Goal: Task Accomplishment & Management: Manage account settings

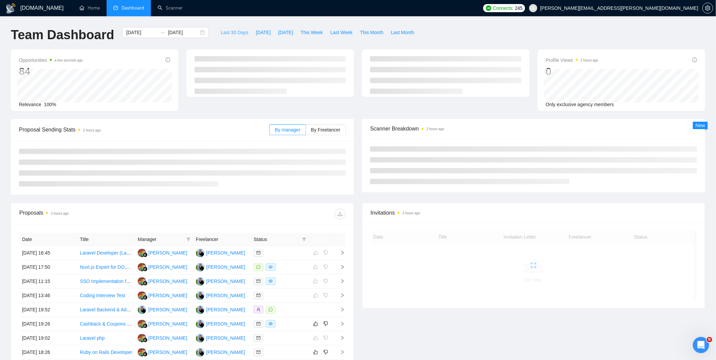
click at [239, 32] on span "Last 30 Days" at bounding box center [235, 32] width 28 height 7
type input "[DATE]"
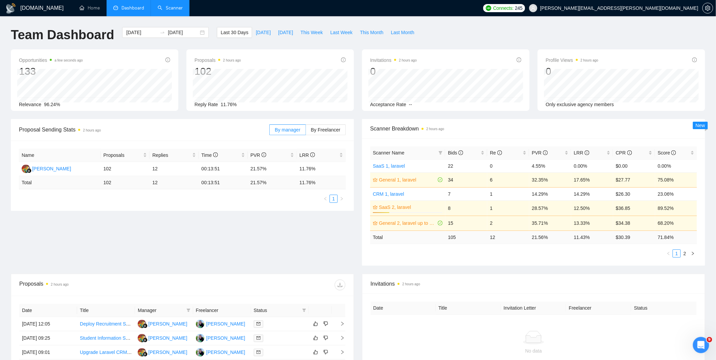
click at [174, 8] on link "Scanner" at bounding box center [170, 8] width 25 height 6
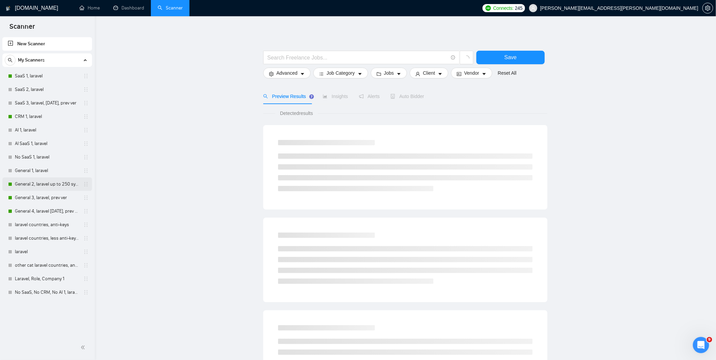
click at [51, 183] on link "General 2, laravel up to 250 symb" at bounding box center [47, 185] width 64 height 14
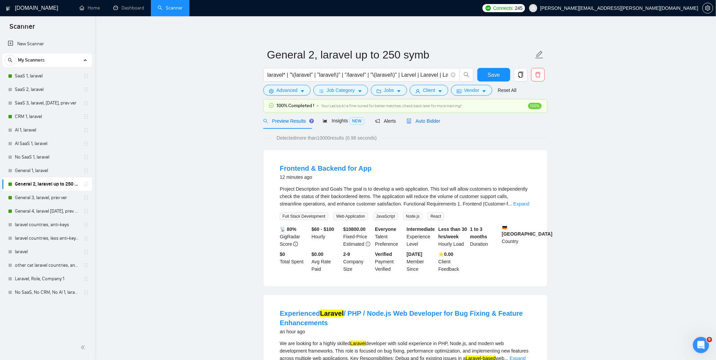
click at [414, 119] on span "Auto Bidder" at bounding box center [423, 120] width 33 height 5
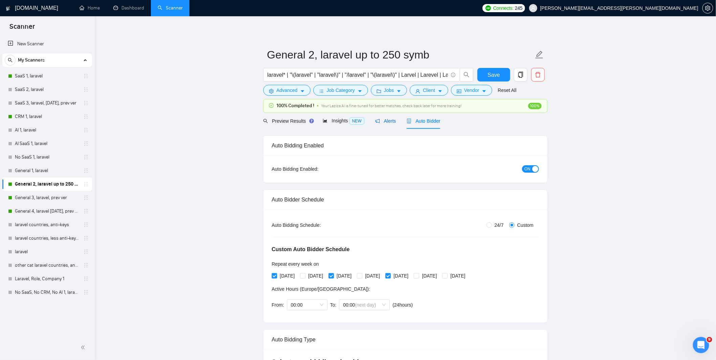
drag, startPoint x: 381, startPoint y: 120, endPoint x: 385, endPoint y: 128, distance: 8.0
click at [381, 120] on span "Alerts" at bounding box center [385, 120] width 21 height 5
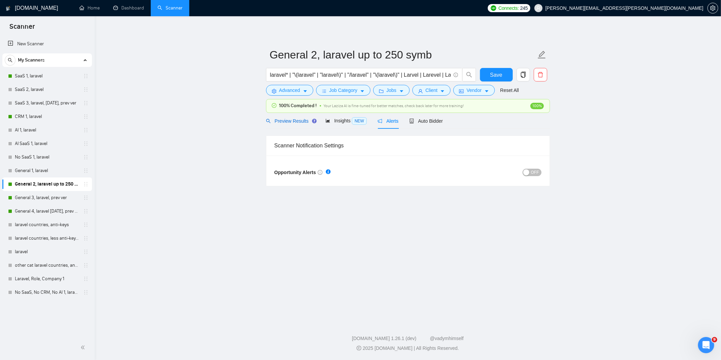
click at [303, 121] on span "Preview Results" at bounding box center [290, 120] width 49 height 5
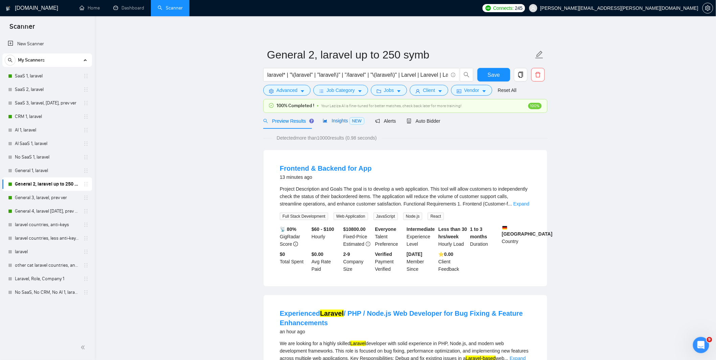
click at [332, 121] on span "Insights NEW" at bounding box center [343, 120] width 41 height 5
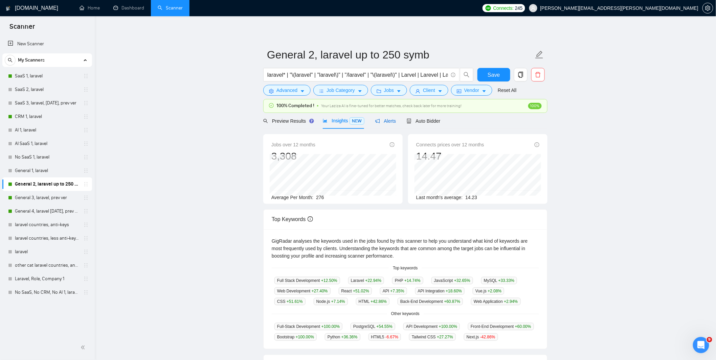
click at [393, 124] on div "Alerts" at bounding box center [385, 120] width 21 height 7
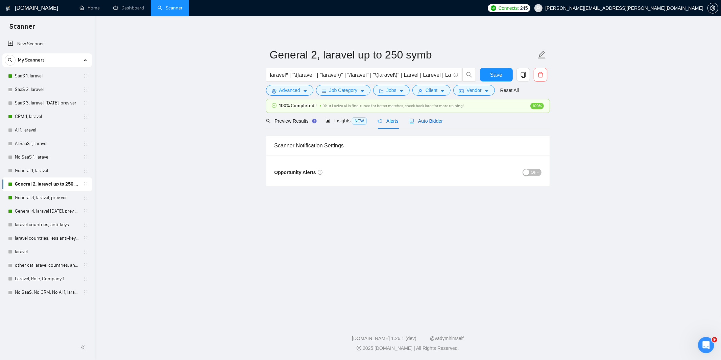
click at [437, 122] on span "Auto Bidder" at bounding box center [426, 120] width 33 height 5
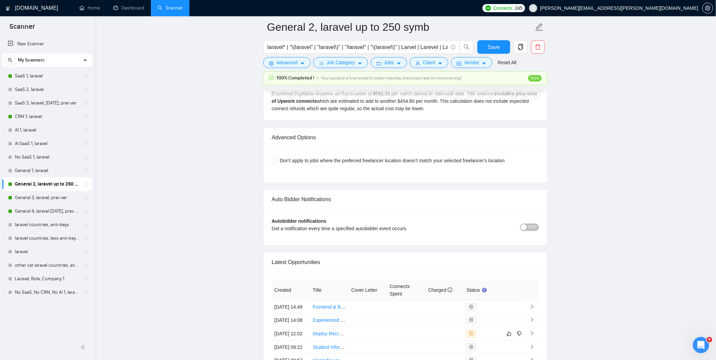
scroll to position [1623, 0]
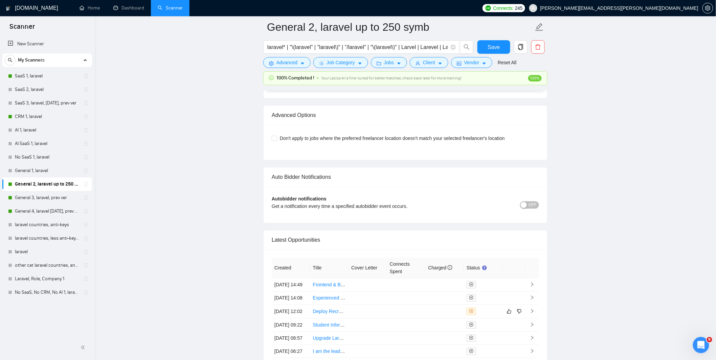
click at [532, 209] on span "OFF" at bounding box center [532, 204] width 8 height 7
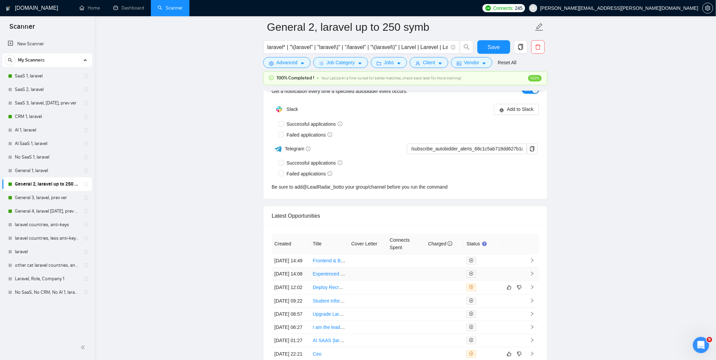
scroll to position [1759, 0]
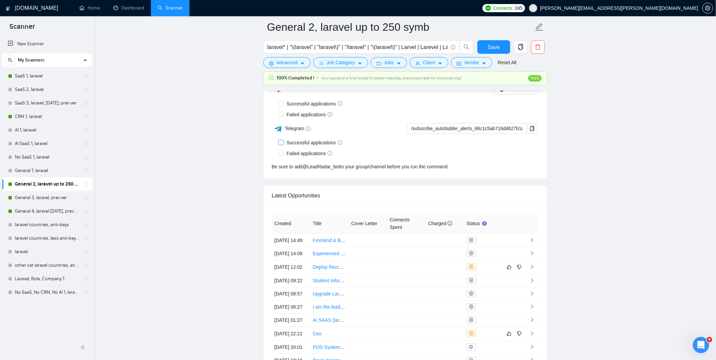
click at [282, 144] on input "Successful applications" at bounding box center [280, 142] width 5 height 5
checkbox input "true"
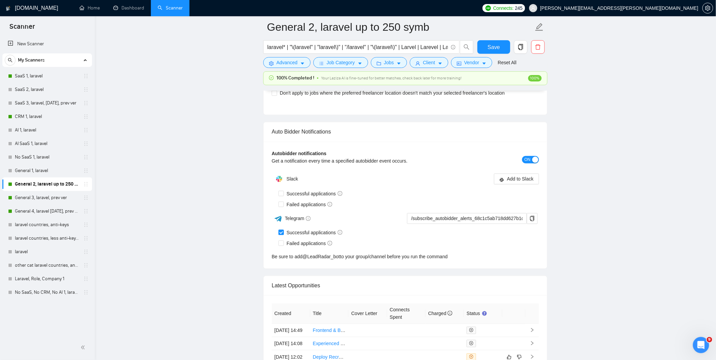
scroll to position [1668, 0]
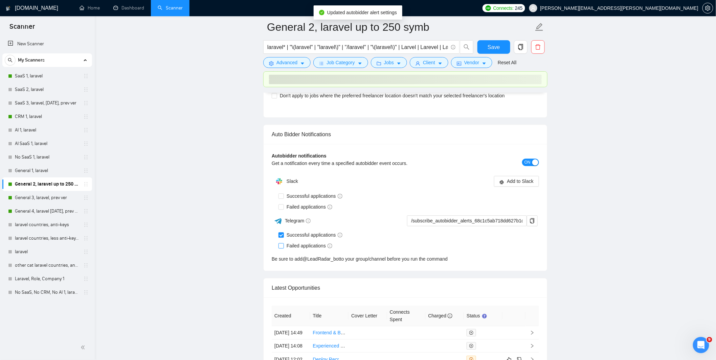
click at [282, 249] on span at bounding box center [280, 245] width 5 height 5
click at [282, 248] on input "Failed applications" at bounding box center [280, 245] width 5 height 5
checkbox input "true"
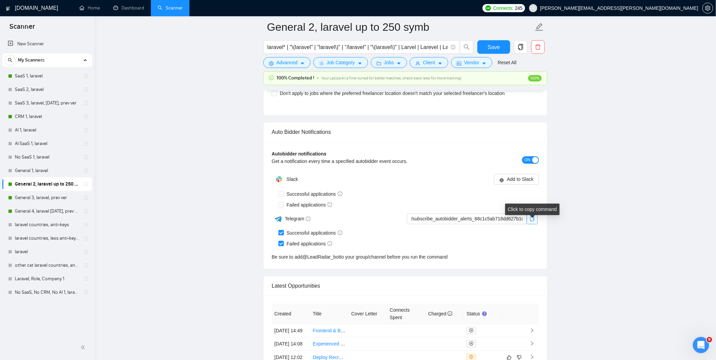
click at [533, 222] on icon "copy" at bounding box center [531, 218] width 5 height 5
click at [493, 46] on span "Save" at bounding box center [493, 47] width 12 height 8
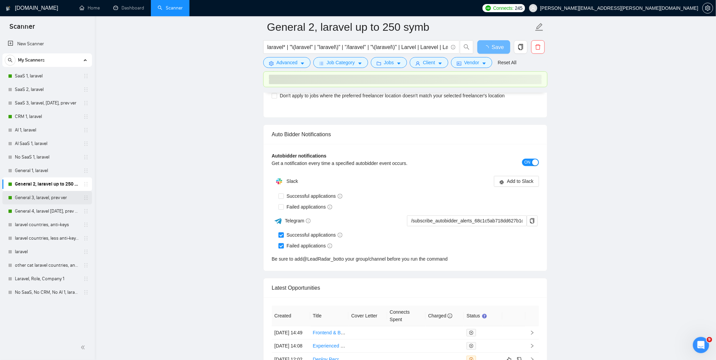
click at [46, 202] on link "General 3, laravel, prev ver" at bounding box center [47, 198] width 64 height 14
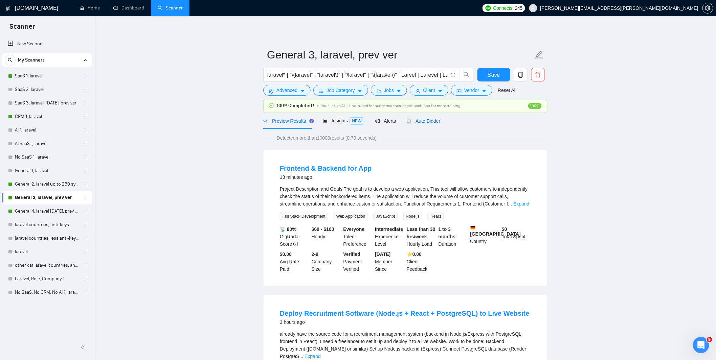
click at [425, 119] on span "Auto Bidder" at bounding box center [423, 120] width 33 height 5
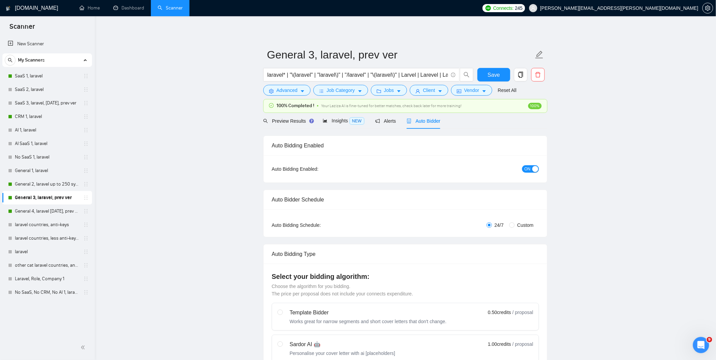
radio input "false"
radio input "true"
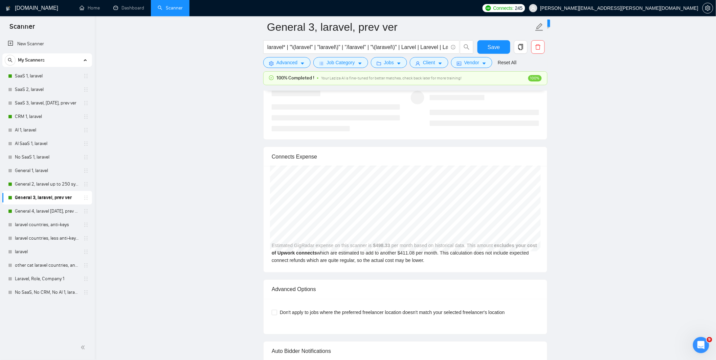
scroll to position [1578, 0]
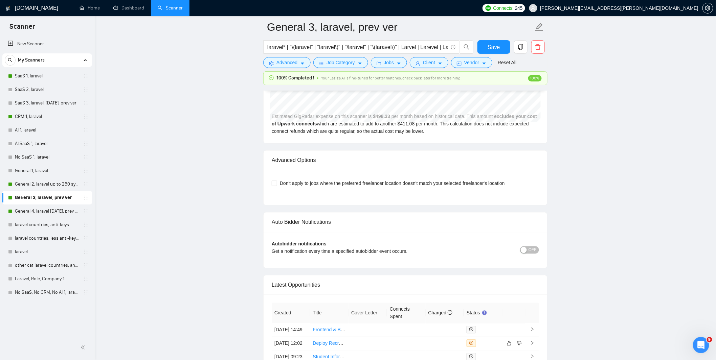
click at [532, 254] on span "OFF" at bounding box center [532, 250] width 8 height 7
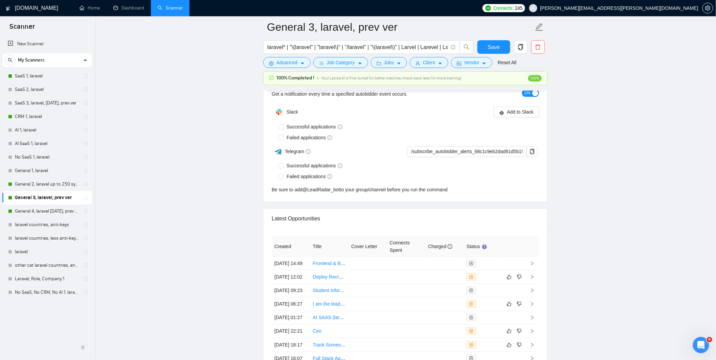
scroll to position [1668, 0]
click at [300, 170] on div "Autobidder notifications Get a notification every time a specified autobidder e…" at bounding box center [404, 136] width 283 height 127
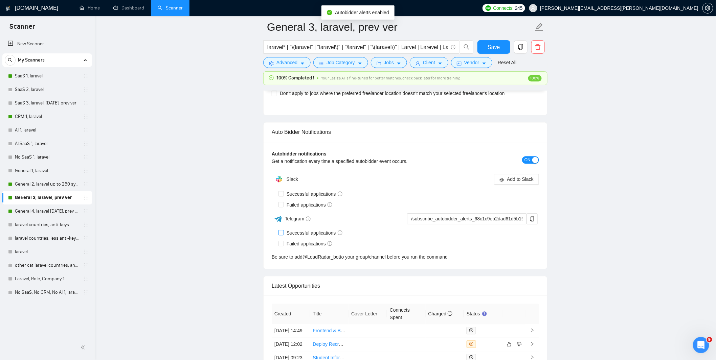
click at [298, 237] on span "Successful applications" at bounding box center [314, 232] width 61 height 7
click at [283, 235] on input "Successful applications" at bounding box center [280, 232] width 5 height 5
checkbox input "true"
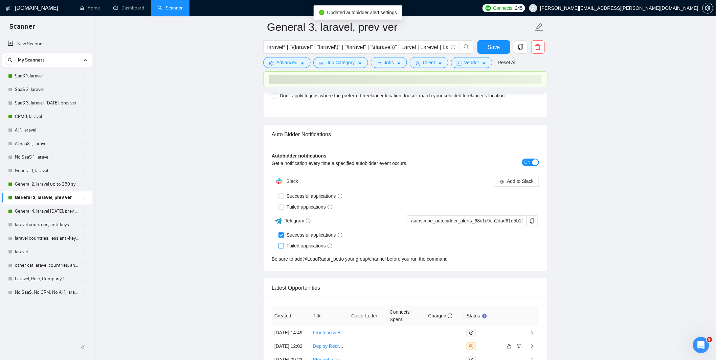
click at [281, 248] on input "Failed applications" at bounding box center [280, 245] width 5 height 5
checkbox input "true"
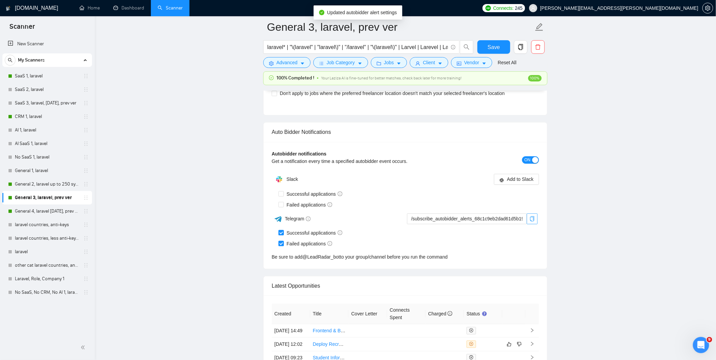
click at [532, 221] on icon "copy" at bounding box center [532, 218] width 4 height 5
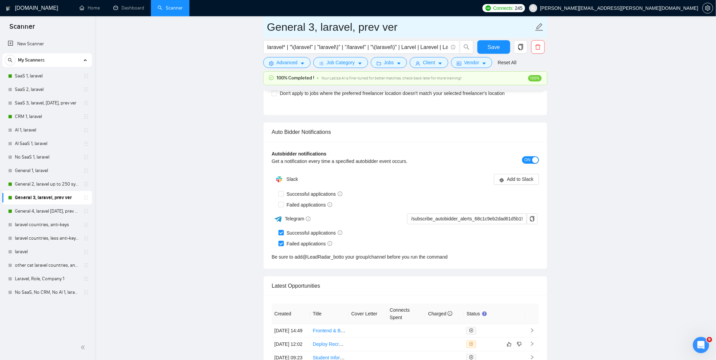
drag, startPoint x: 38, startPoint y: 211, endPoint x: 391, endPoint y: 35, distance: 394.5
click at [38, 211] on link "General 4, laravel [DATE], prev ver" at bounding box center [47, 212] width 64 height 14
click at [496, 48] on span "Save" at bounding box center [493, 47] width 12 height 8
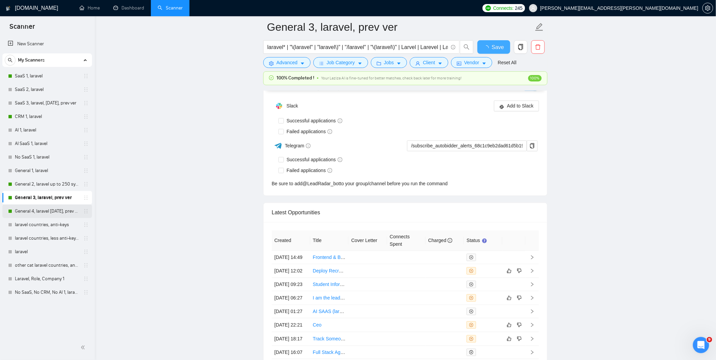
checkbox input "true"
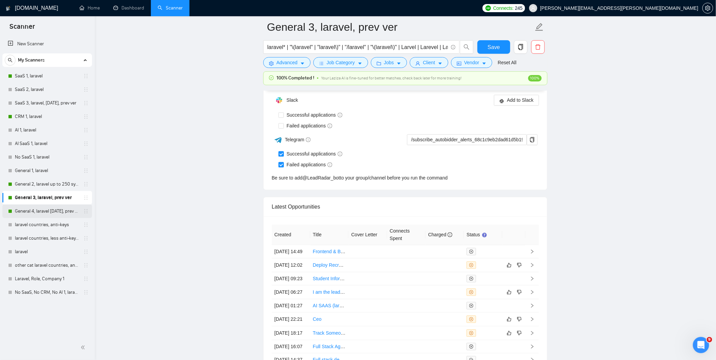
click at [45, 212] on link "General 4, laravel [DATE], prev ver" at bounding box center [47, 212] width 64 height 14
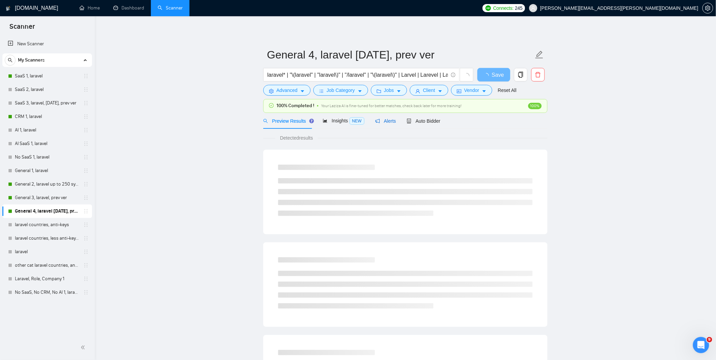
click at [384, 119] on span "Alerts" at bounding box center [385, 120] width 21 height 5
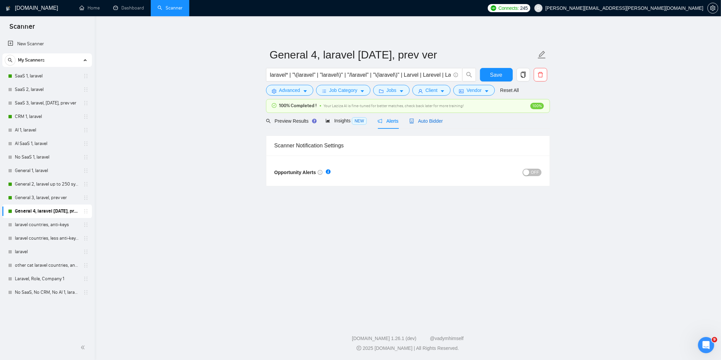
click at [423, 123] on span "Auto Bidder" at bounding box center [426, 120] width 33 height 5
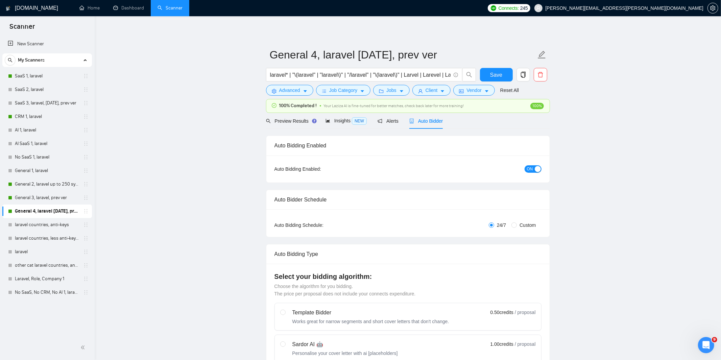
radio input "false"
radio input "true"
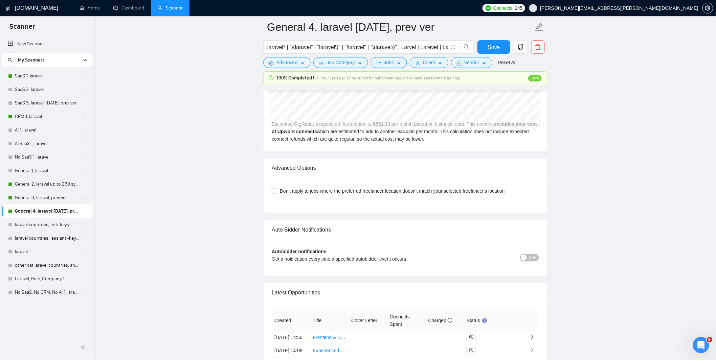
scroll to position [1578, 0]
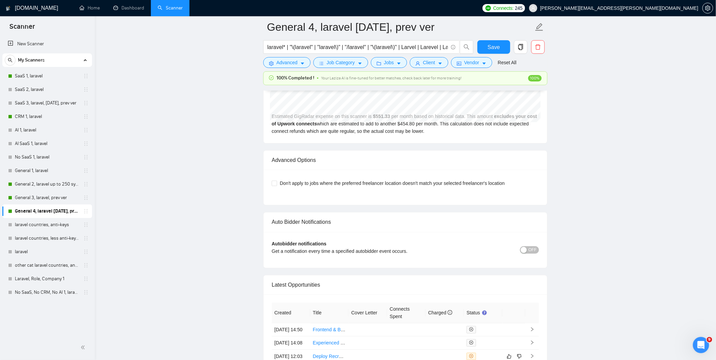
click at [530, 253] on span "OFF" at bounding box center [532, 250] width 8 height 7
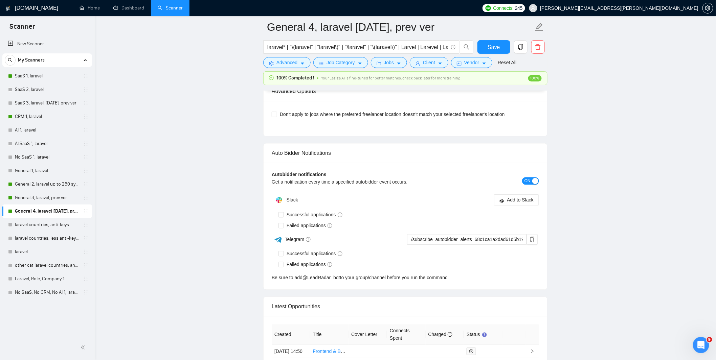
click at [296, 258] on span "Successful applications" at bounding box center [314, 253] width 61 height 7
click at [283, 256] on input "Successful applications" at bounding box center [280, 253] width 5 height 5
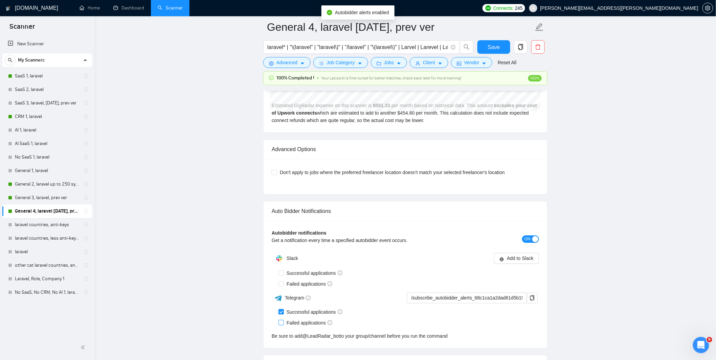
click at [290, 309] on span "Successful applications" at bounding box center [314, 312] width 61 height 7
click at [283, 309] on input "Successful applications" at bounding box center [280, 311] width 5 height 5
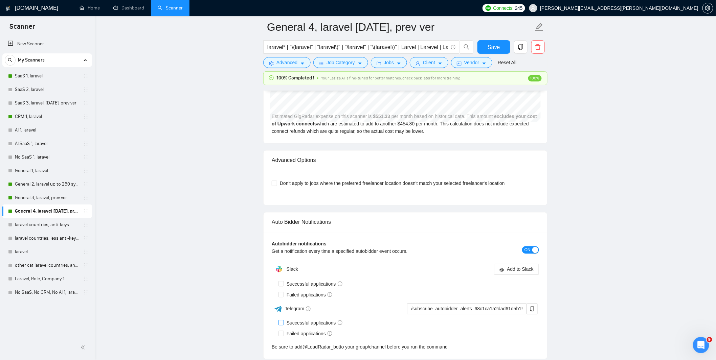
click at [282, 325] on input "Successful applications" at bounding box center [280, 322] width 5 height 5
checkbox input "true"
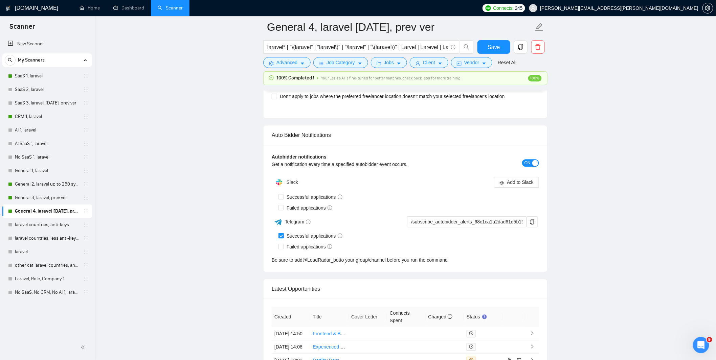
scroll to position [1668, 0]
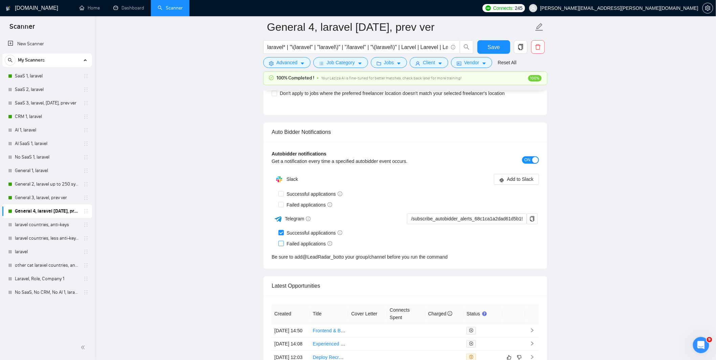
click at [284, 247] on span "Failed applications" at bounding box center [309, 243] width 51 height 7
click at [283, 246] on input "Failed applications" at bounding box center [280, 243] width 5 height 5
checkbox input "true"
click at [529, 222] on span "copy" at bounding box center [532, 218] width 10 height 5
click at [497, 46] on span "Save" at bounding box center [493, 47] width 12 height 8
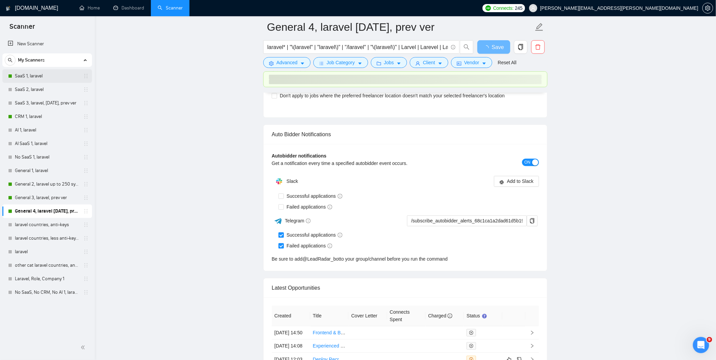
click at [25, 74] on link "SaaS 1, laravel" at bounding box center [47, 76] width 64 height 14
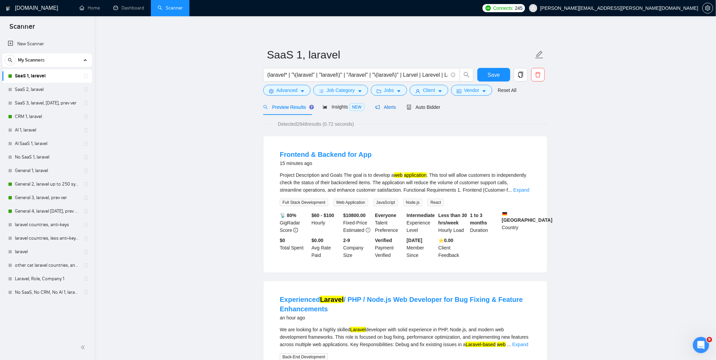
click at [389, 109] on span "Alerts" at bounding box center [385, 107] width 21 height 5
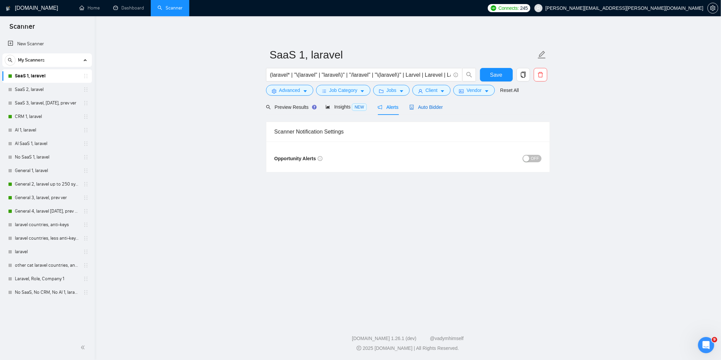
click at [422, 106] on span "Auto Bidder" at bounding box center [426, 107] width 33 height 5
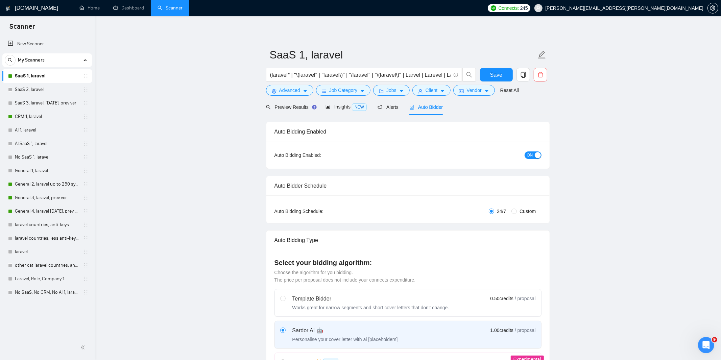
radio input "false"
radio input "true"
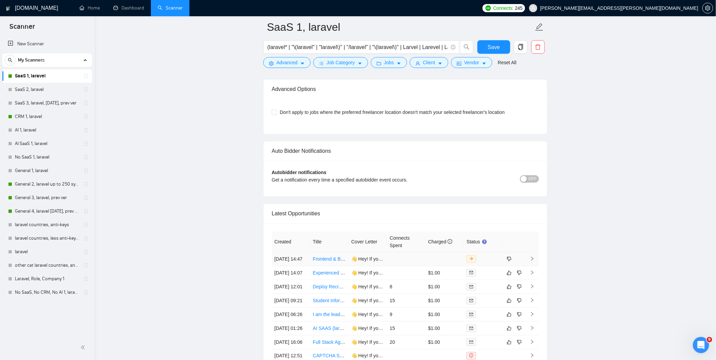
scroll to position [1623, 0]
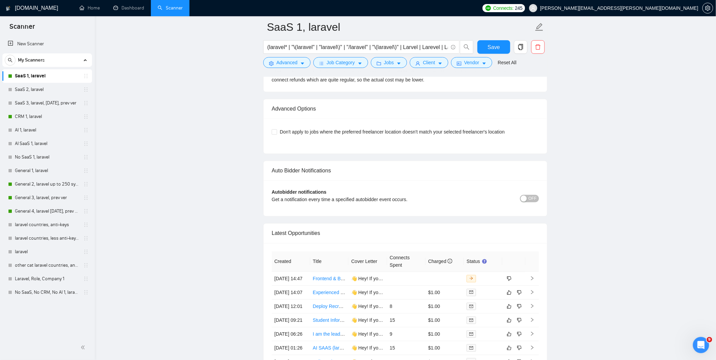
click at [529, 202] on span "OFF" at bounding box center [532, 198] width 8 height 7
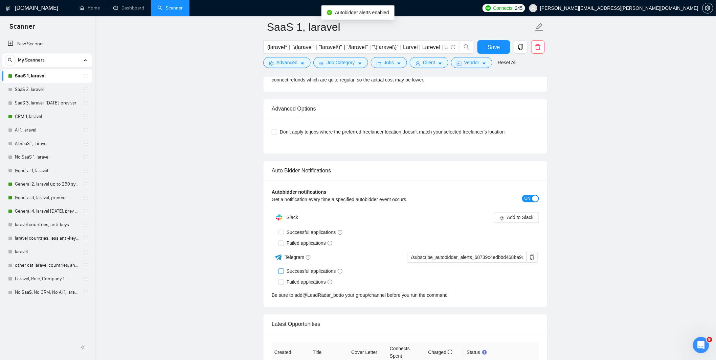
click at [288, 275] on span "Successful applications" at bounding box center [314, 271] width 61 height 7
click at [283, 273] on input "Successful applications" at bounding box center [280, 271] width 5 height 5
checkbox input "true"
click at [300, 286] on span "Failed applications" at bounding box center [309, 281] width 51 height 7
click at [283, 284] on input "Failed applications" at bounding box center [280, 281] width 5 height 5
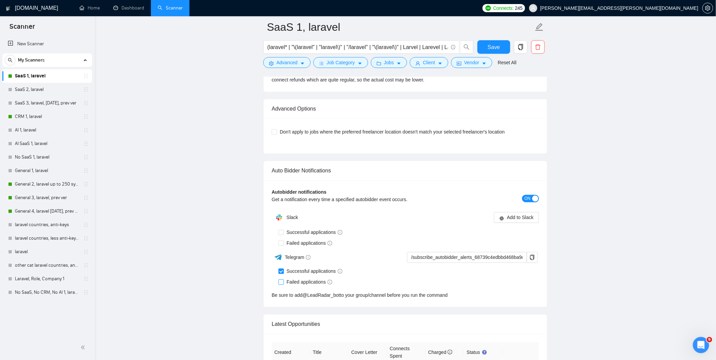
checkbox input "true"
click at [532, 260] on icon "copy" at bounding box center [531, 257] width 5 height 5
click at [490, 47] on span "Save" at bounding box center [493, 47] width 12 height 8
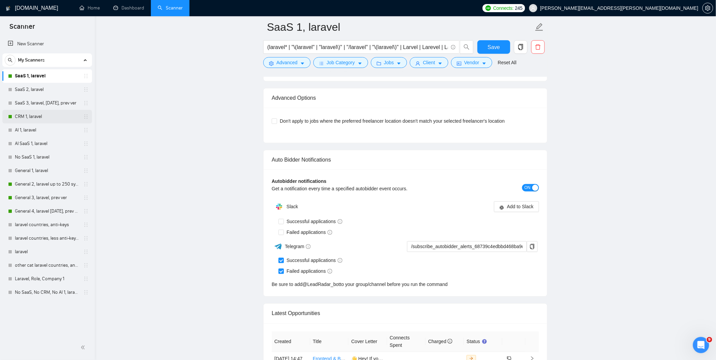
click at [28, 116] on link "CRM 1, laravel" at bounding box center [47, 117] width 64 height 14
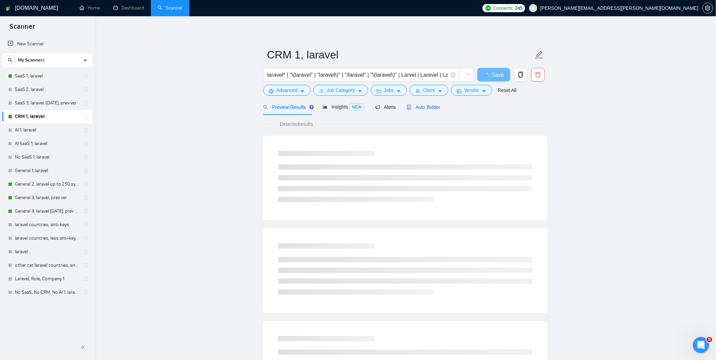
click at [425, 108] on span "Auto Bidder" at bounding box center [423, 107] width 33 height 5
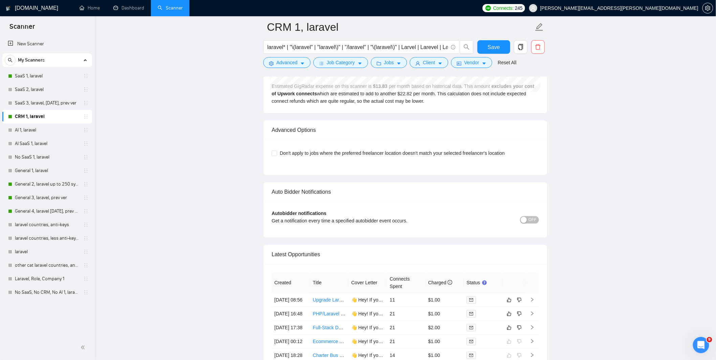
scroll to position [1533, 0]
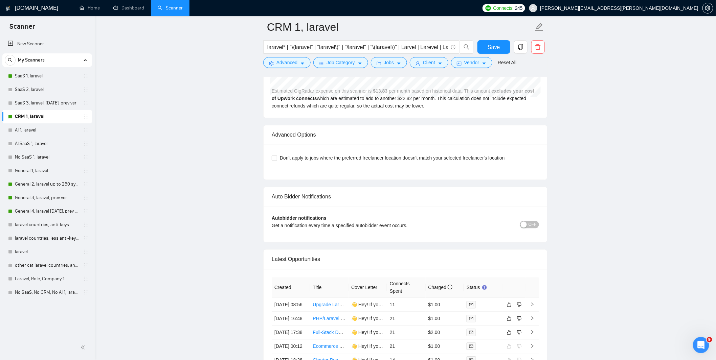
click at [530, 229] on span "OFF" at bounding box center [532, 224] width 8 height 7
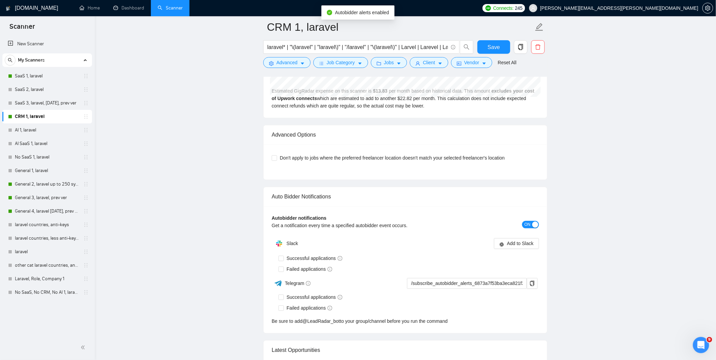
click at [299, 301] on span "Successful applications" at bounding box center [314, 297] width 61 height 7
click at [283, 300] on input "Successful applications" at bounding box center [280, 297] width 5 height 5
checkbox input "true"
click at [287, 312] on span "Failed applications" at bounding box center [309, 308] width 51 height 7
click at [283, 310] on input "Failed applications" at bounding box center [280, 308] width 5 height 5
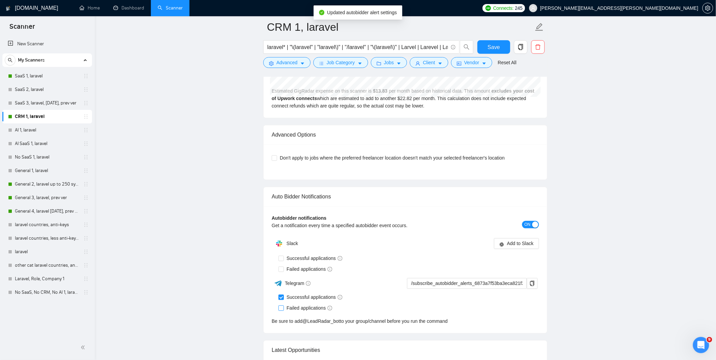
checkbox input "true"
click at [496, 49] on span "Save" at bounding box center [493, 47] width 12 height 8
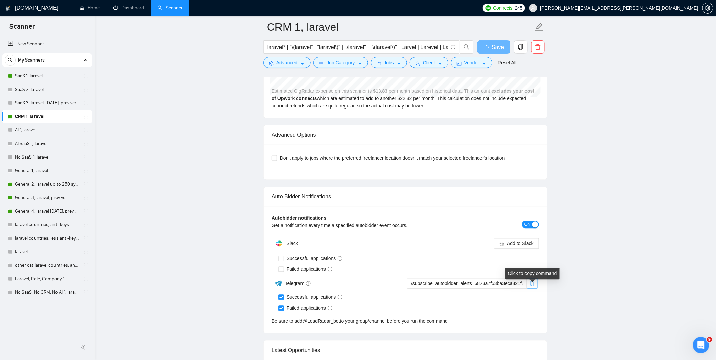
click at [530, 284] on button "button" at bounding box center [532, 283] width 11 height 11
click at [30, 92] on link "SaaS 2, laravel" at bounding box center [47, 90] width 64 height 14
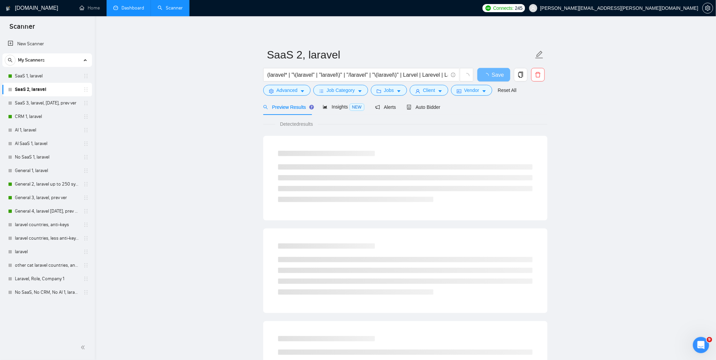
click at [131, 5] on link "Dashboard" at bounding box center [128, 8] width 31 height 6
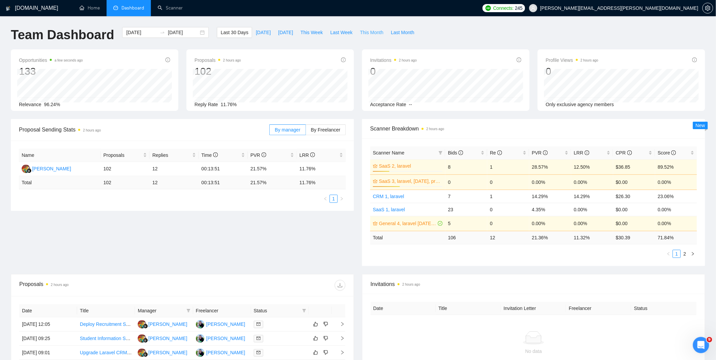
click at [371, 34] on span "This Month" at bounding box center [371, 32] width 23 height 7
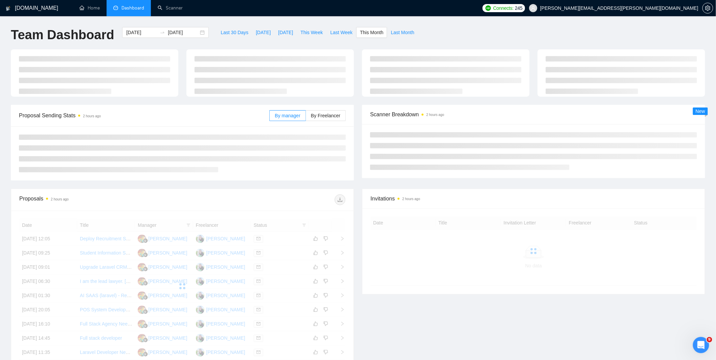
type input "[DATE]"
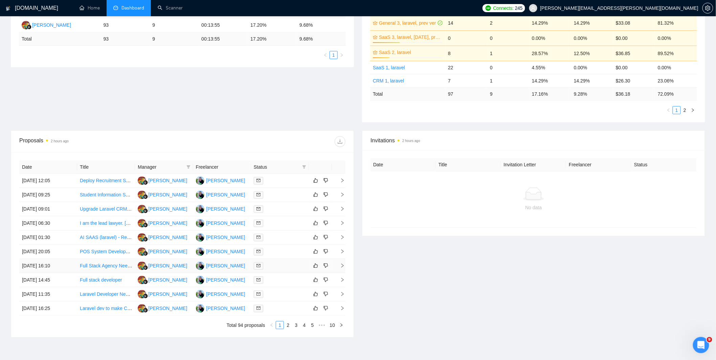
scroll to position [180, 0]
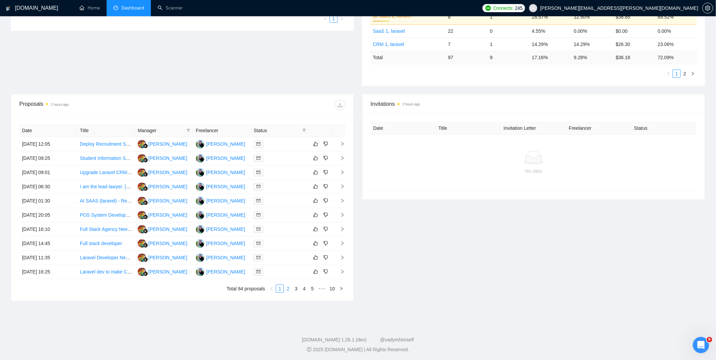
click at [289, 291] on link "2" at bounding box center [287, 288] width 7 height 7
click at [296, 289] on link "3" at bounding box center [295, 288] width 7 height 7
click at [303, 290] on link "4" at bounding box center [303, 288] width 7 height 7
click at [304, 289] on link "5" at bounding box center [303, 288] width 7 height 7
click at [304, 290] on link "6" at bounding box center [303, 288] width 7 height 7
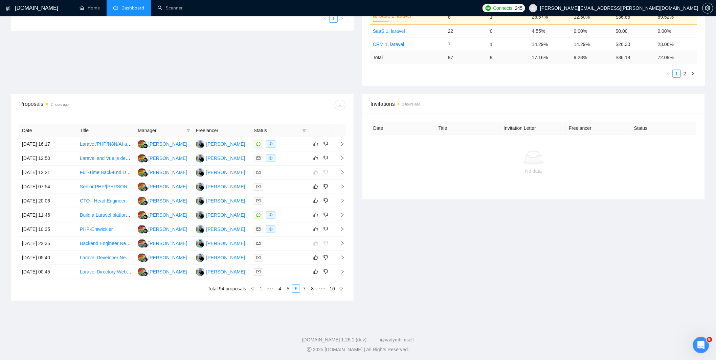
click at [261, 288] on link "1" at bounding box center [260, 288] width 7 height 7
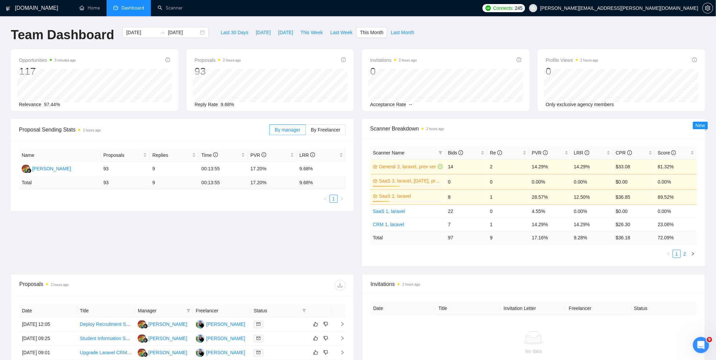
click at [686, 252] on link "2" at bounding box center [684, 253] width 7 height 7
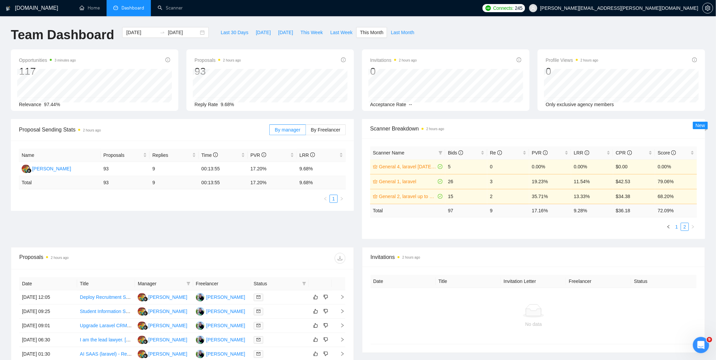
click at [677, 225] on link "1" at bounding box center [676, 226] width 7 height 7
